Goal: Information Seeking & Learning: Learn about a topic

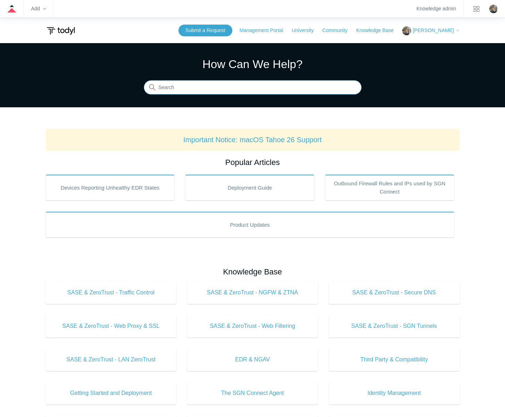
click at [234, 88] on input "Search" at bounding box center [253, 88] width 218 height 14
type input "avanan"
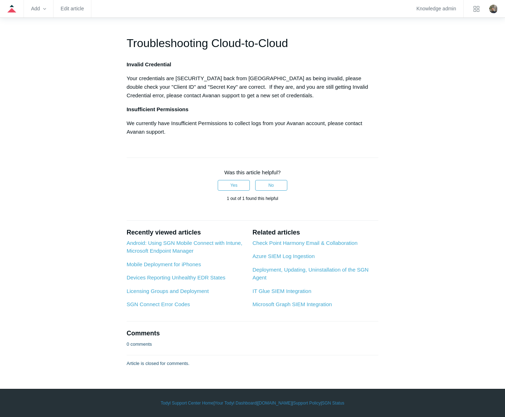
scroll to position [499, 0]
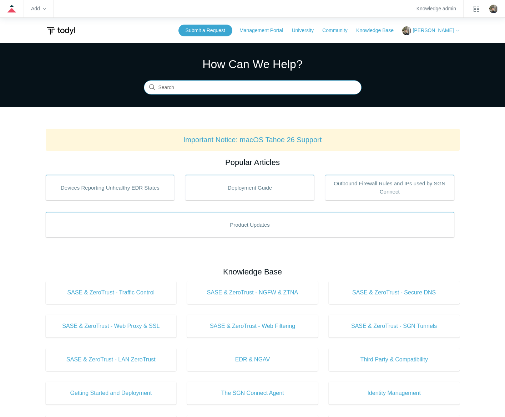
click at [223, 92] on input "Search" at bounding box center [253, 88] width 218 height 14
type input "admin"
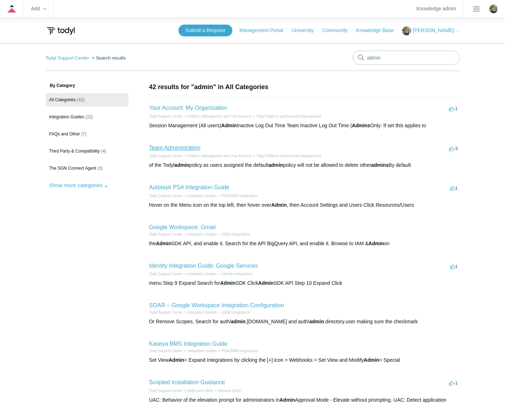
click at [173, 147] on link "Team Administration" at bounding box center [174, 148] width 51 height 6
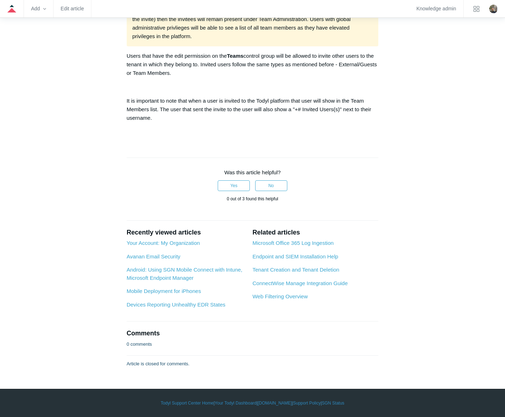
scroll to position [1998, 0]
